Goal: Information Seeking & Learning: Learn about a topic

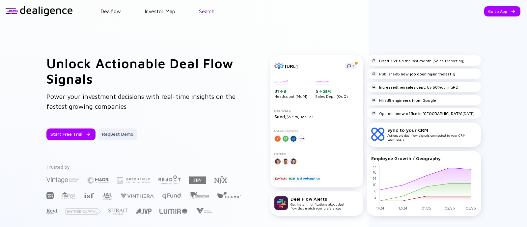
click at [208, 12] on link "Search" at bounding box center [206, 11] width 15 height 6
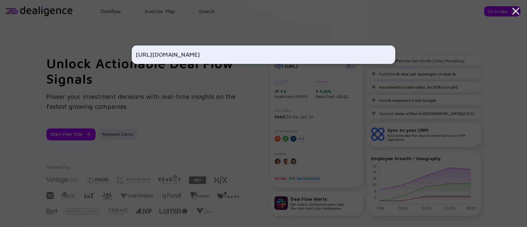
type input "[URL][DOMAIN_NAME]"
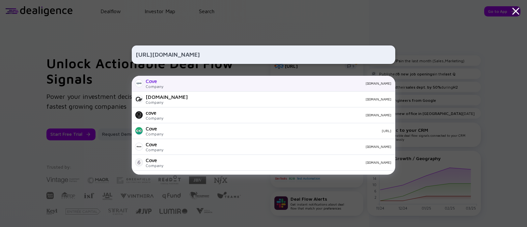
click at [160, 76] on div "Cove Company [DOMAIN_NAME]" at bounding box center [263, 84] width 263 height 16
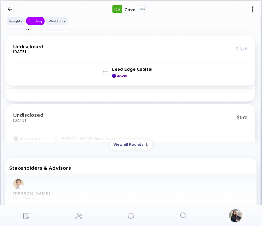
scroll to position [212, 0]
click at [122, 148] on div "View all Rounds" at bounding box center [131, 144] width 43 height 10
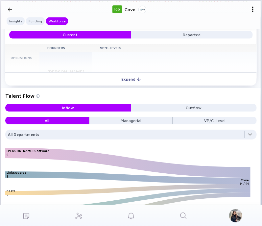
scroll to position [963, 0]
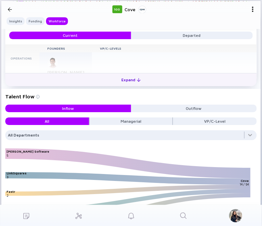
click at [128, 80] on div "Expand" at bounding box center [131, 80] width 27 height 10
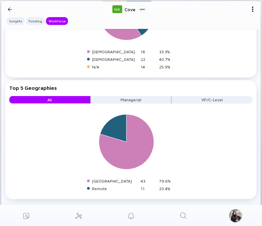
scroll to position [1611, 0]
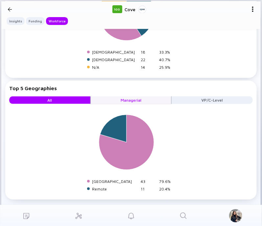
click at [142, 100] on button "Managerial" at bounding box center [131, 100] width 81 height 8
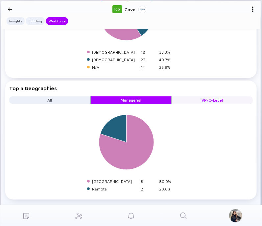
click at [183, 103] on button "VP/C-Level" at bounding box center [212, 100] width 81 height 8
